Goal: Information Seeking & Learning: Learn about a topic

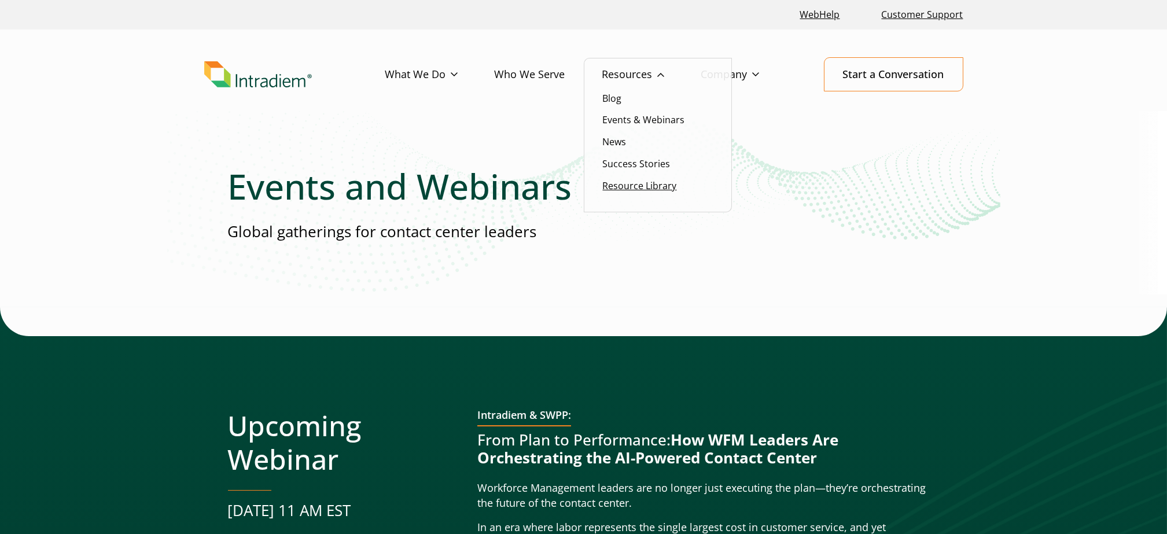
click at [665, 187] on link "Resource Library" at bounding box center [640, 185] width 74 height 13
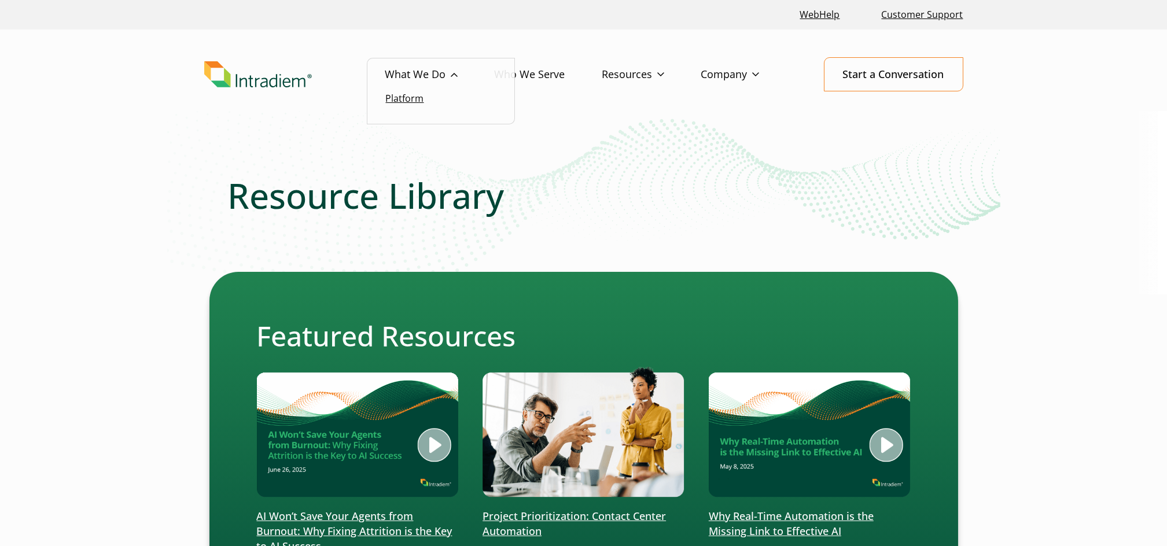
click at [417, 104] on link "Platform" at bounding box center [405, 98] width 38 height 13
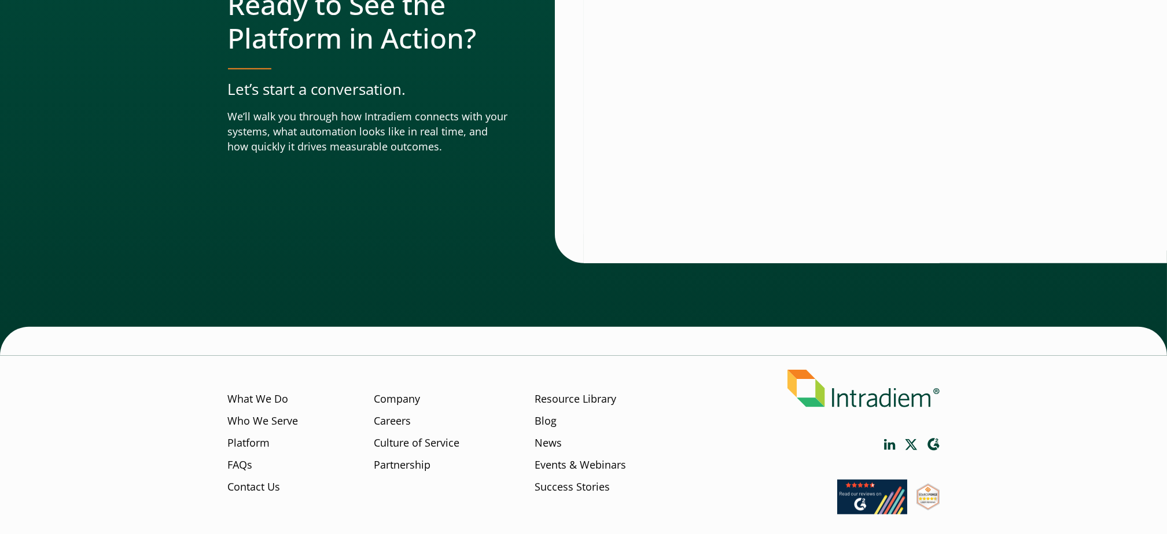
scroll to position [4048, 0]
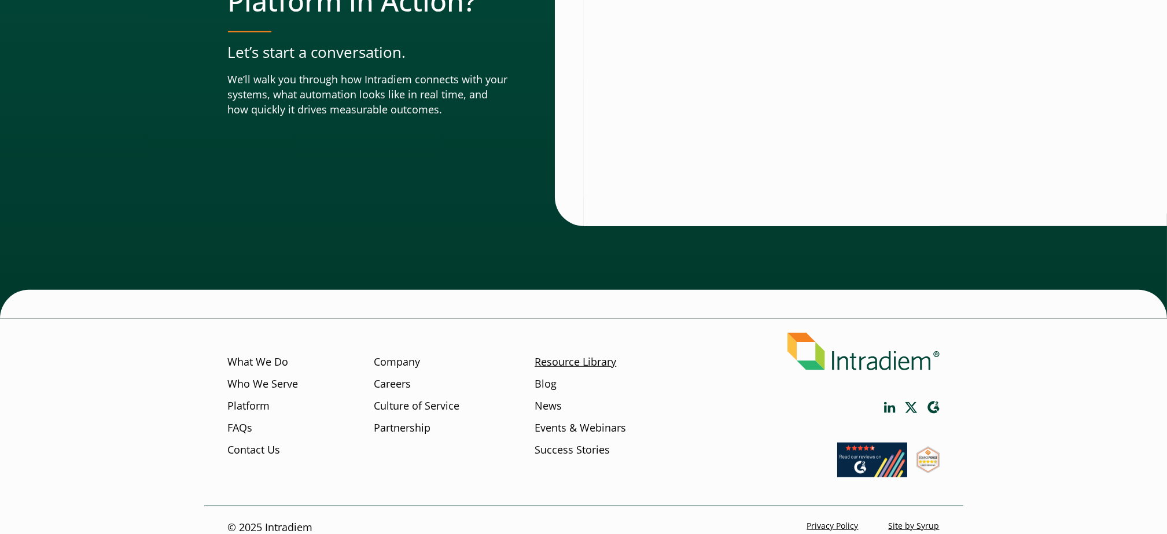
click at [602, 355] on link "Resource Library" at bounding box center [575, 362] width 82 height 15
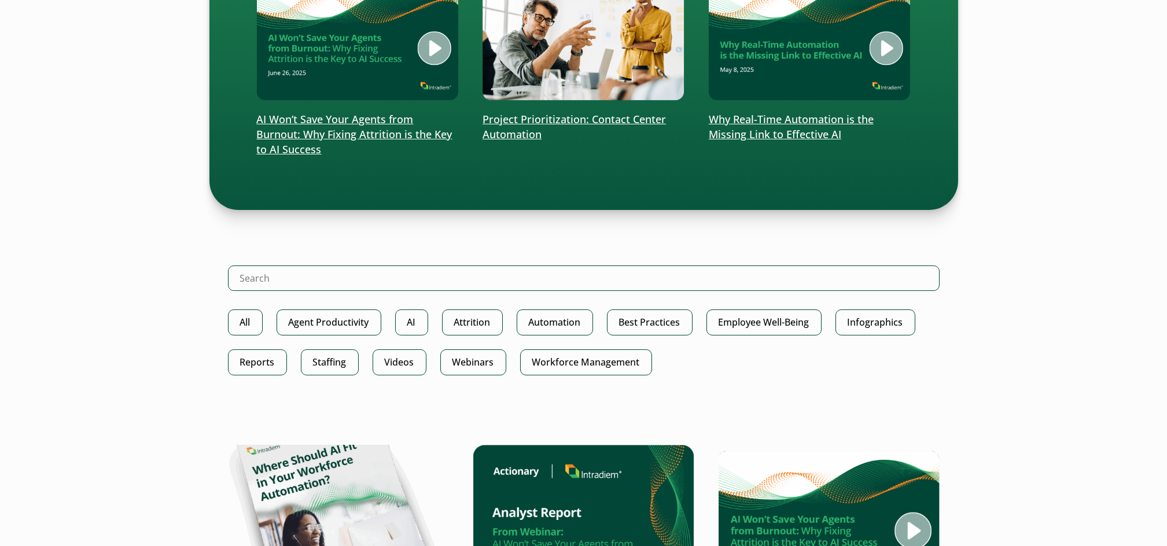
scroll to position [463, 0]
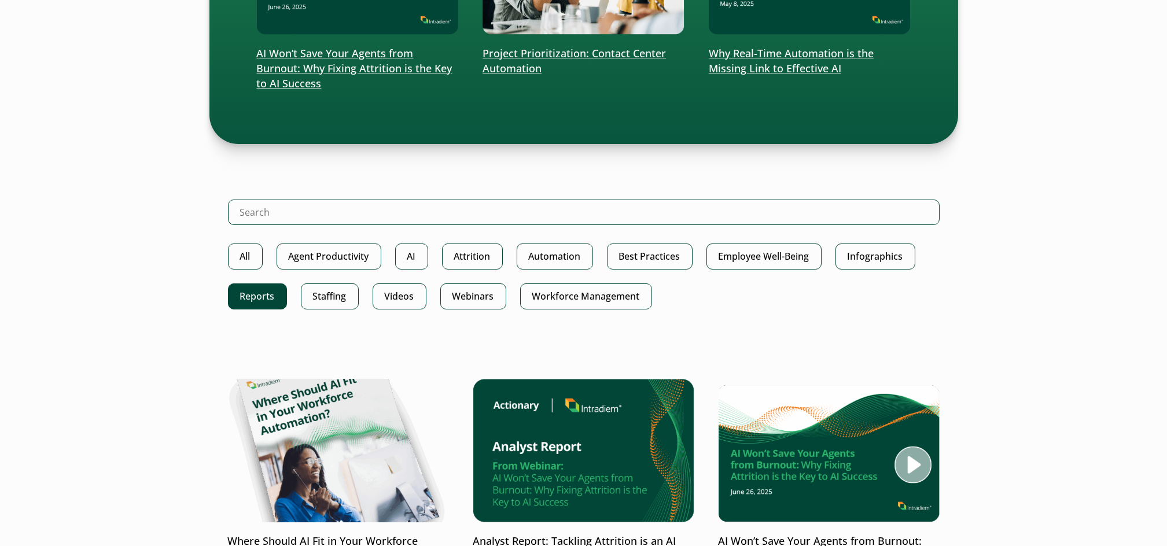
click at [272, 301] on link "Reports" at bounding box center [257, 296] width 59 height 26
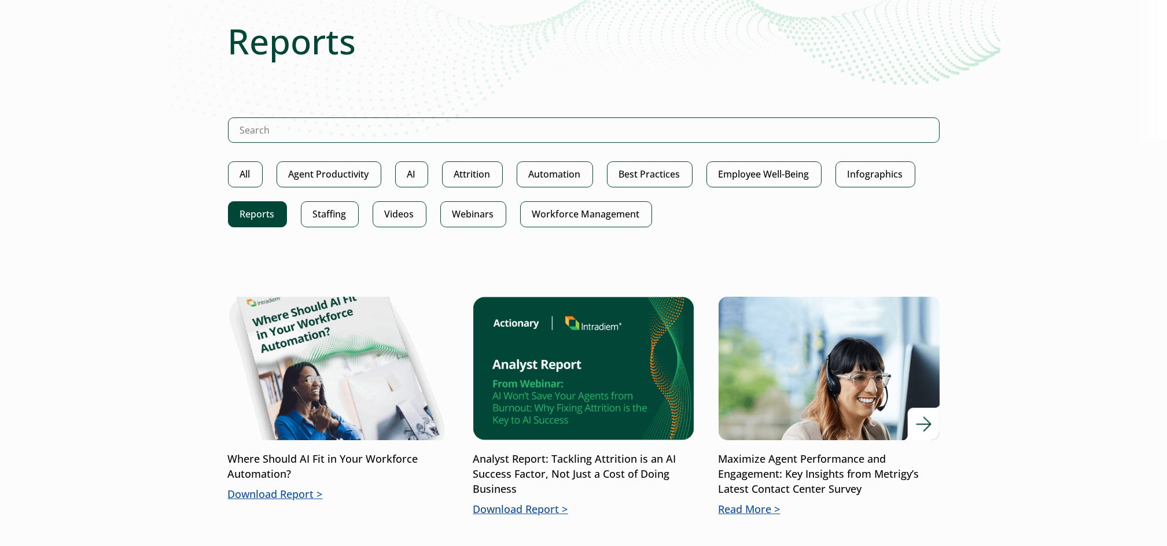
scroll to position [154, 0]
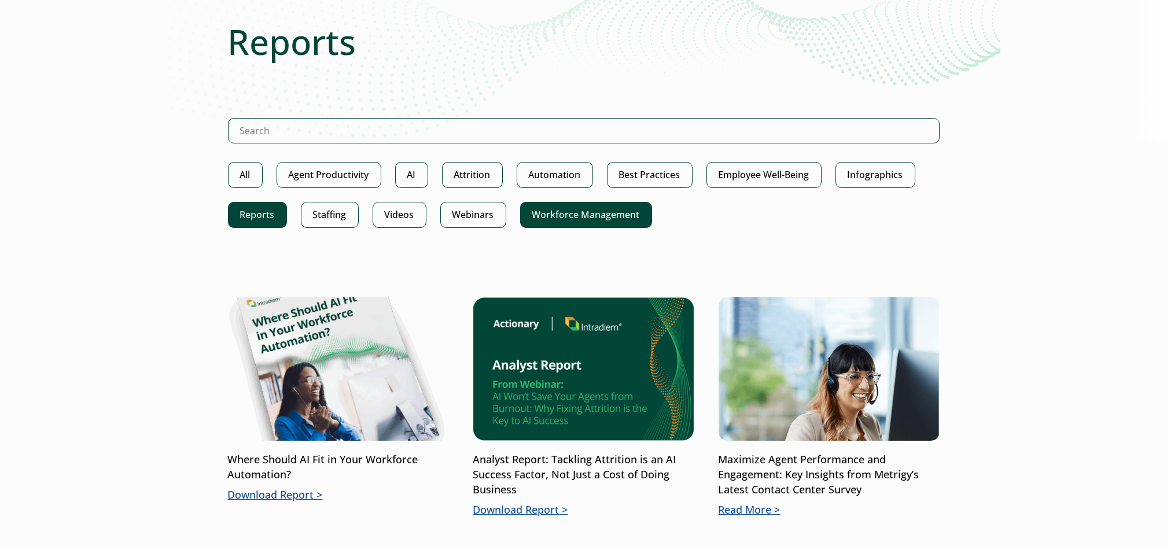
click at [553, 213] on link "Workforce Management" at bounding box center [586, 215] width 132 height 26
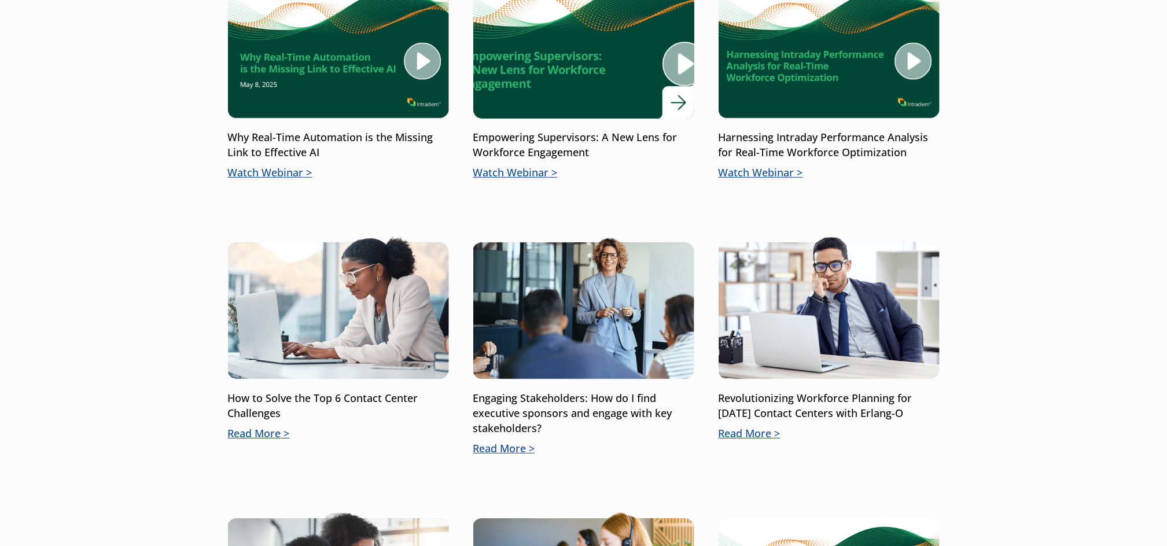
scroll to position [385, 0]
